Goal: Check status

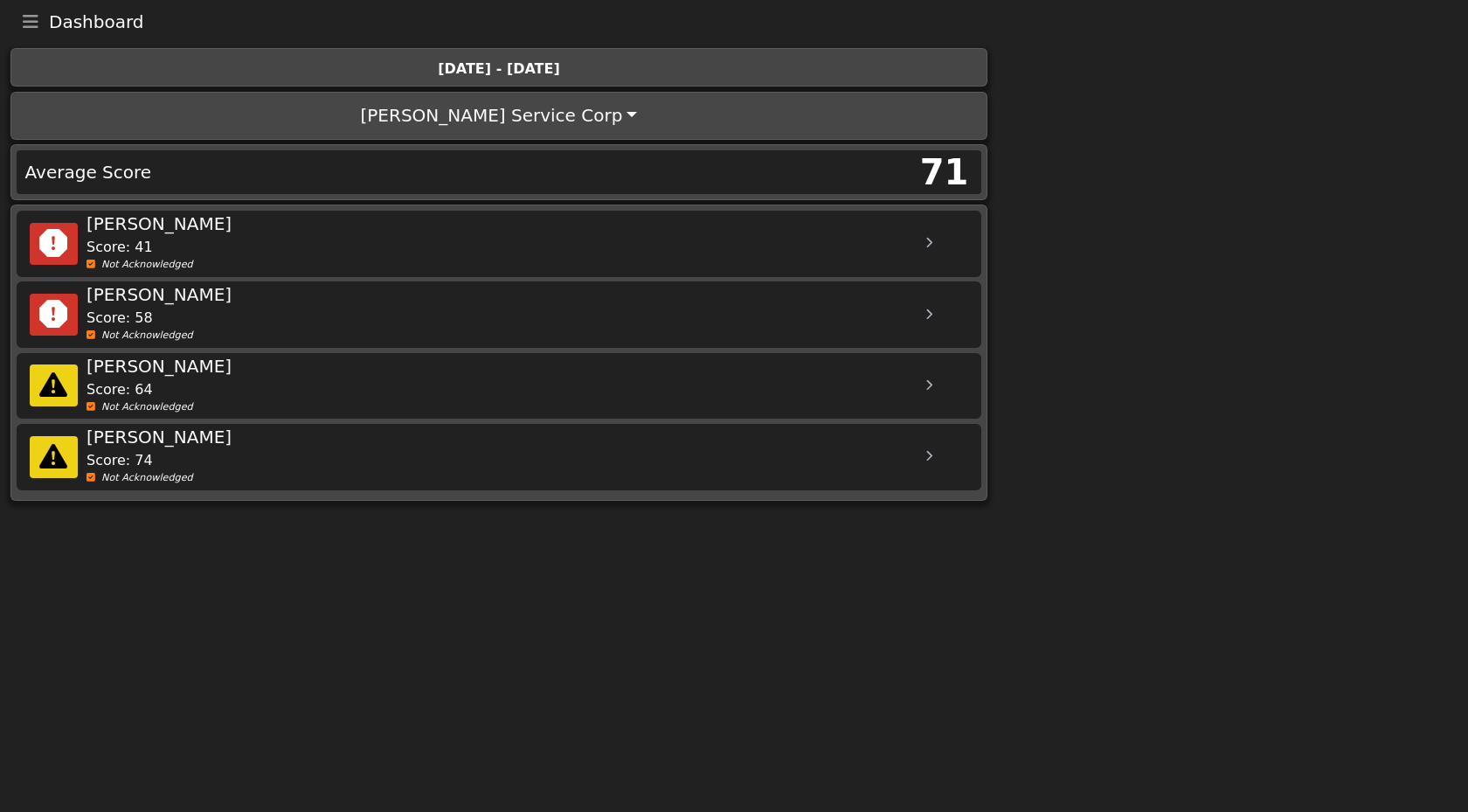
click at [944, 243] on div at bounding box center [929, 244] width 44 height 44
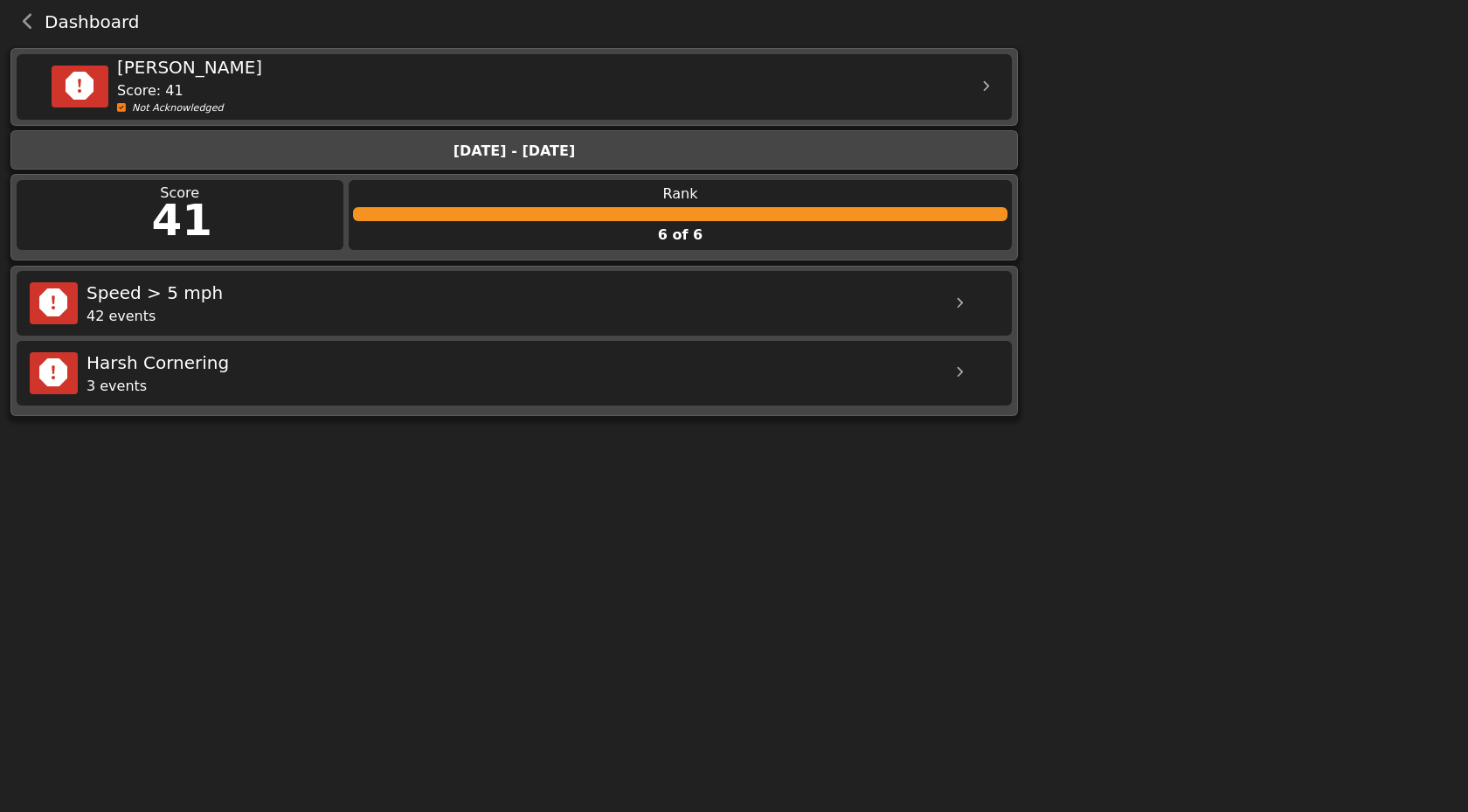
click at [154, 307] on div "42 events" at bounding box center [512, 317] width 851 height 21
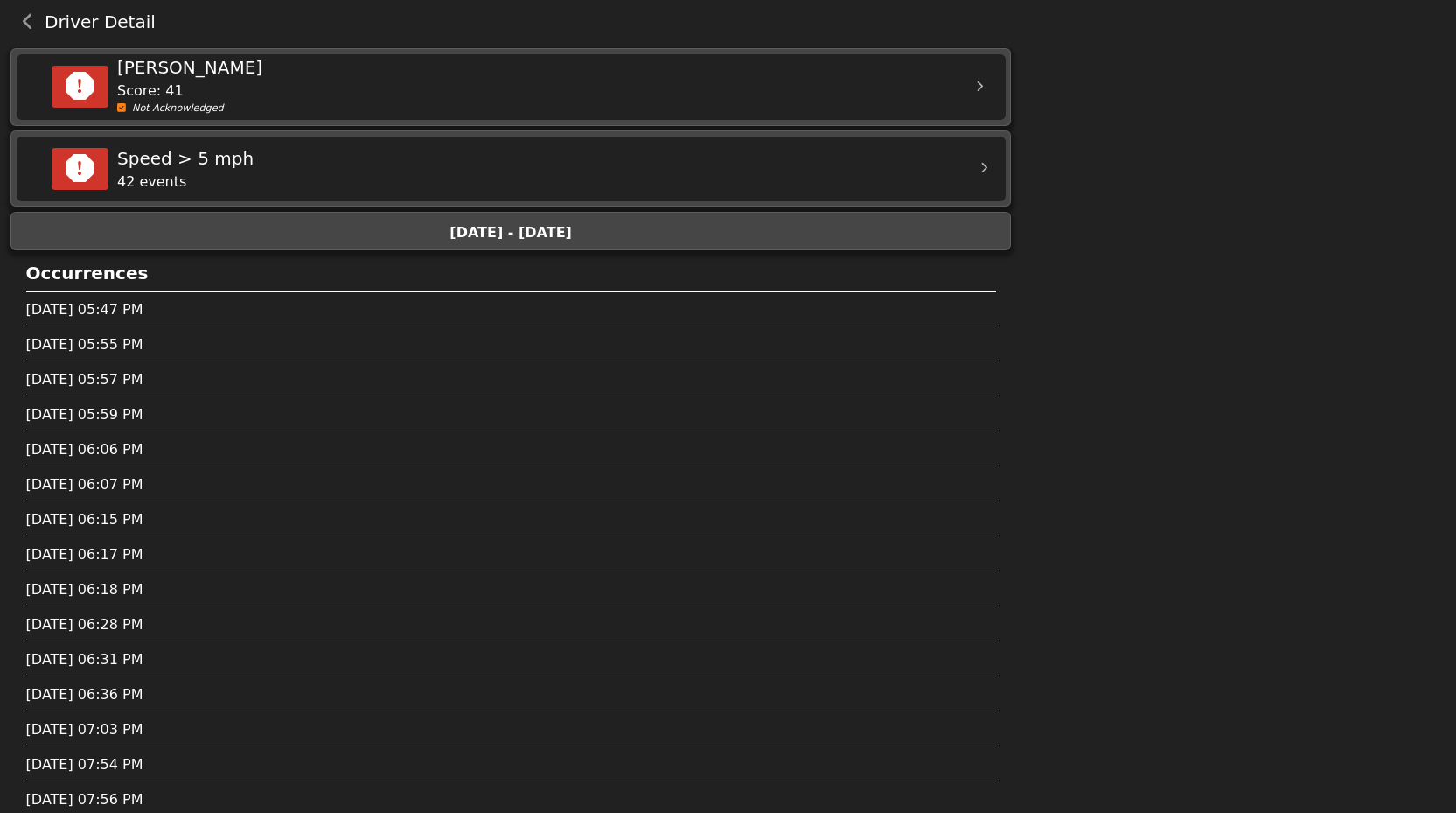
click at [464, 244] on div "[DATE] - [DATE]" at bounding box center [510, 230] width 988 height 27
click at [24, 26] on icon "back navigation" at bounding box center [28, 21] width 12 height 18
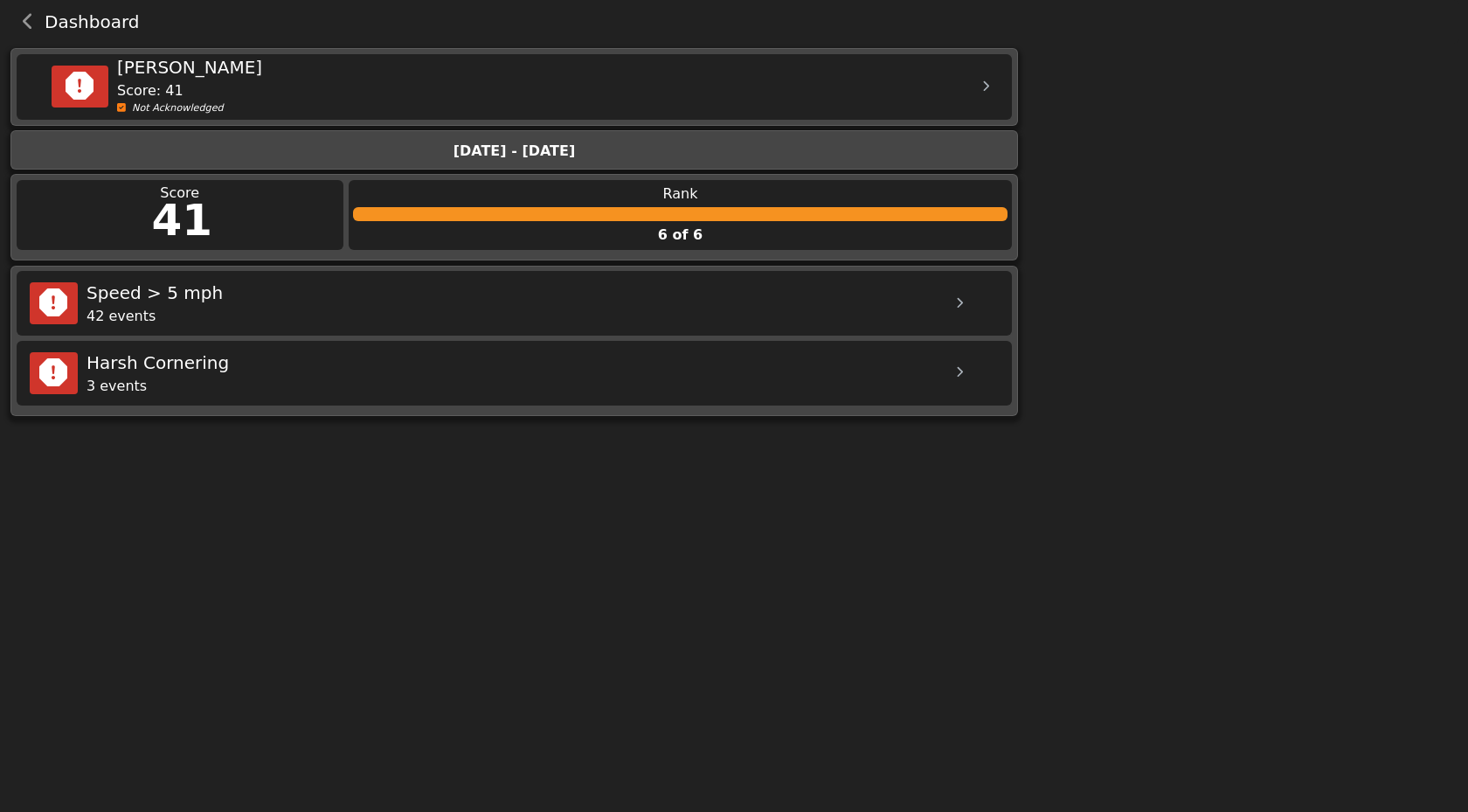
click at [26, 11] on button "back navigation" at bounding box center [28, 21] width 32 height 24
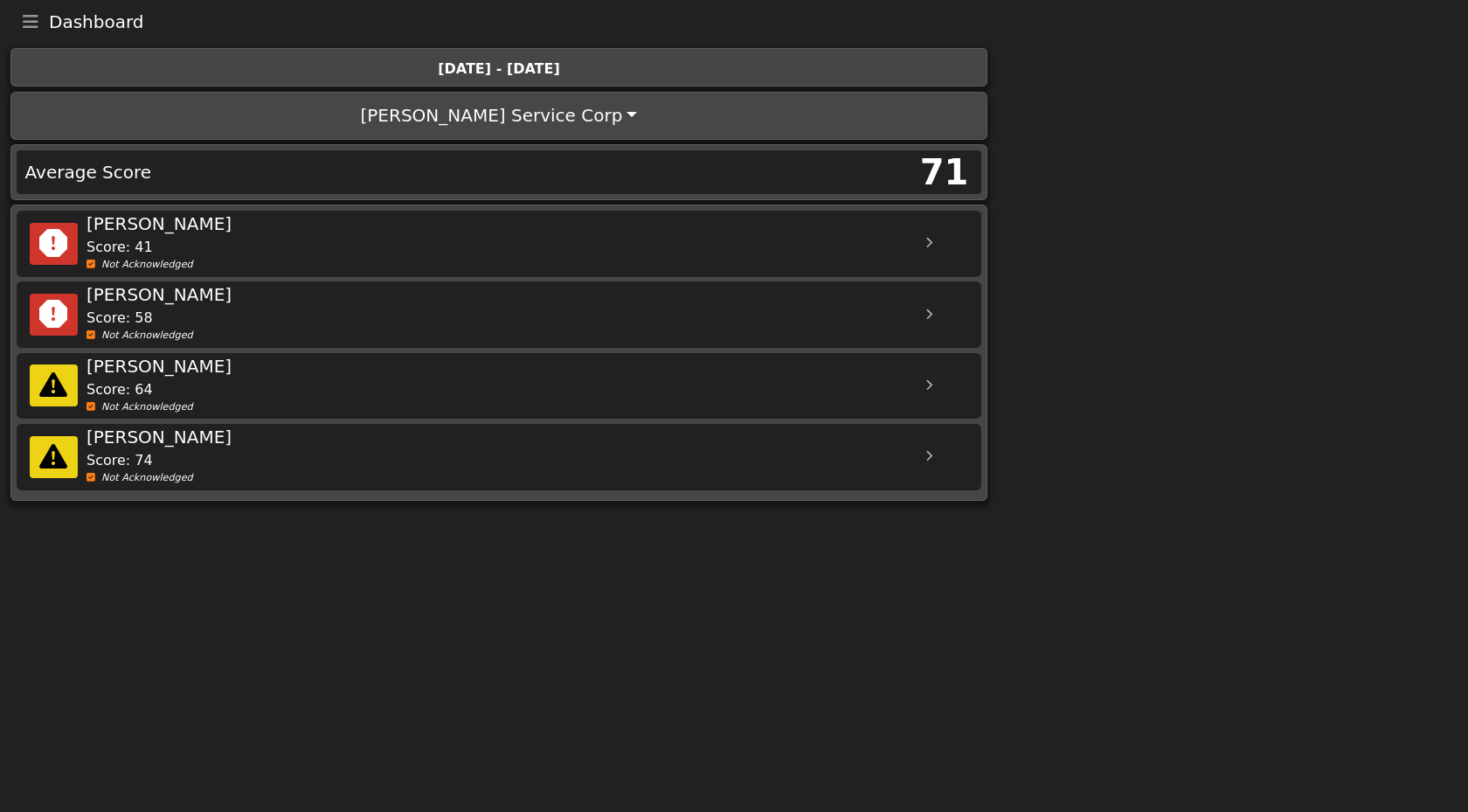
click at [173, 265] on div "Not Acknowledged" at bounding box center [512, 264] width 851 height 15
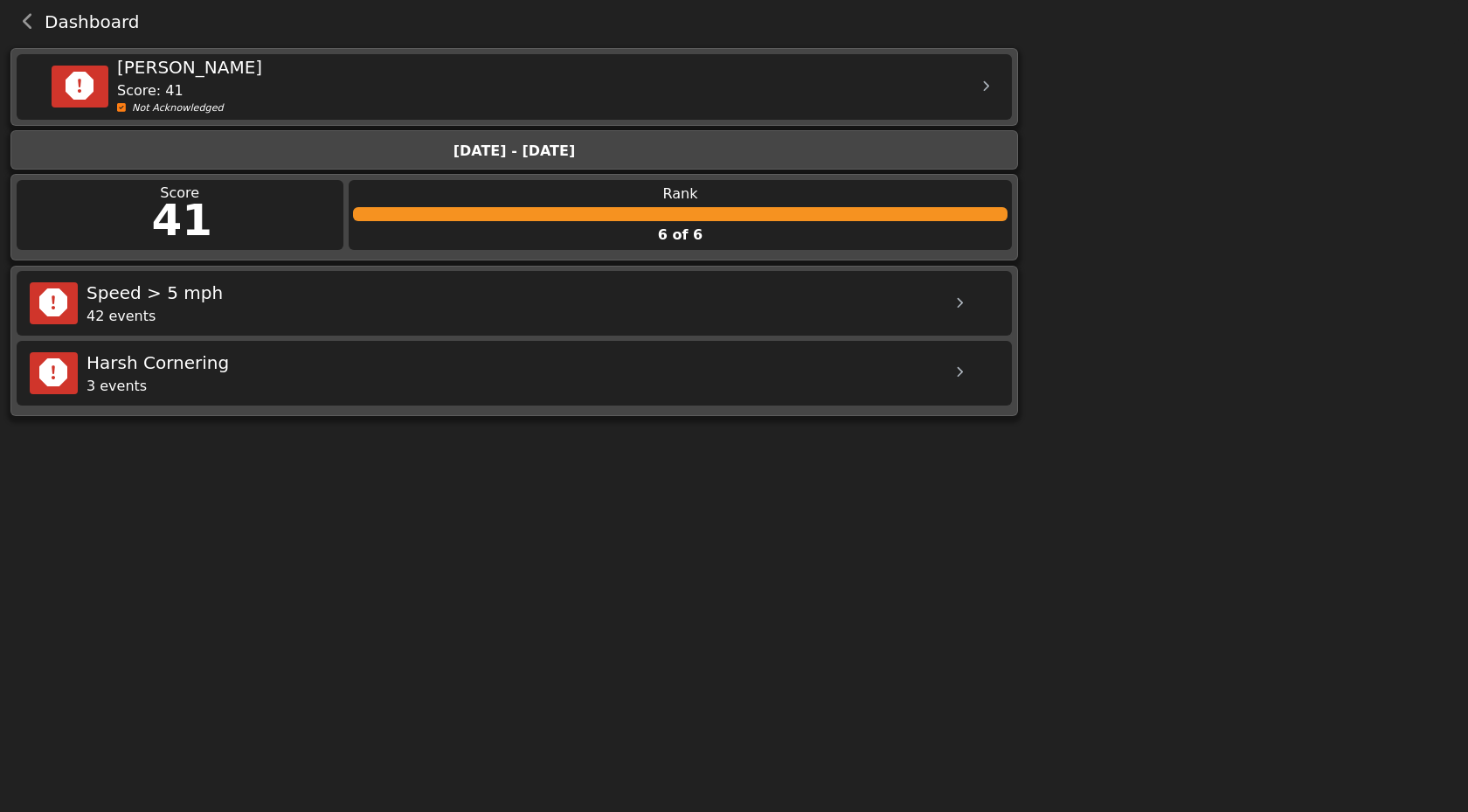
click at [31, 27] on icon "back navigation" at bounding box center [28, 21] width 12 height 17
